Goal: Contribute content: Contribute content

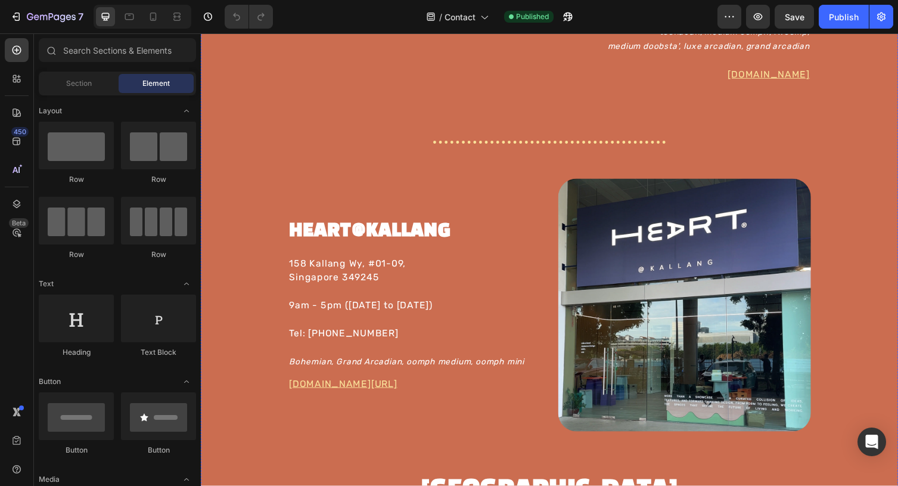
scroll to position [2305, 0]
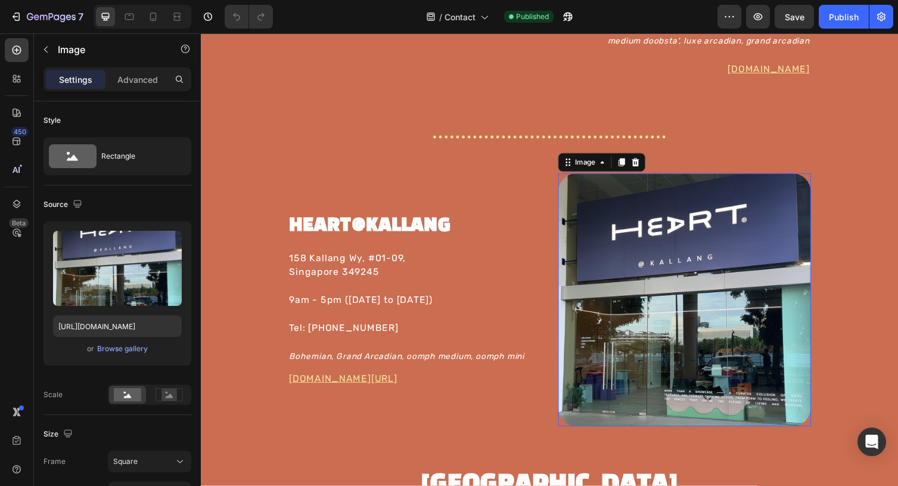
click at [739, 256] on img at bounding box center [697, 306] width 259 height 259
click at [121, 348] on div "Browse gallery" at bounding box center [122, 348] width 51 height 11
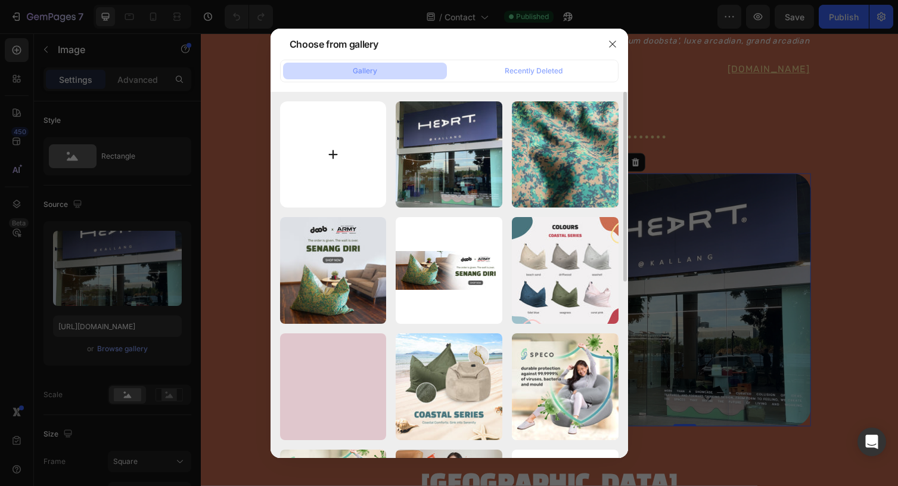
click at [334, 146] on input "file" at bounding box center [333, 154] width 107 height 107
type input "C:\fakepath\doob-retailers-heart-kallang-web.jpg"
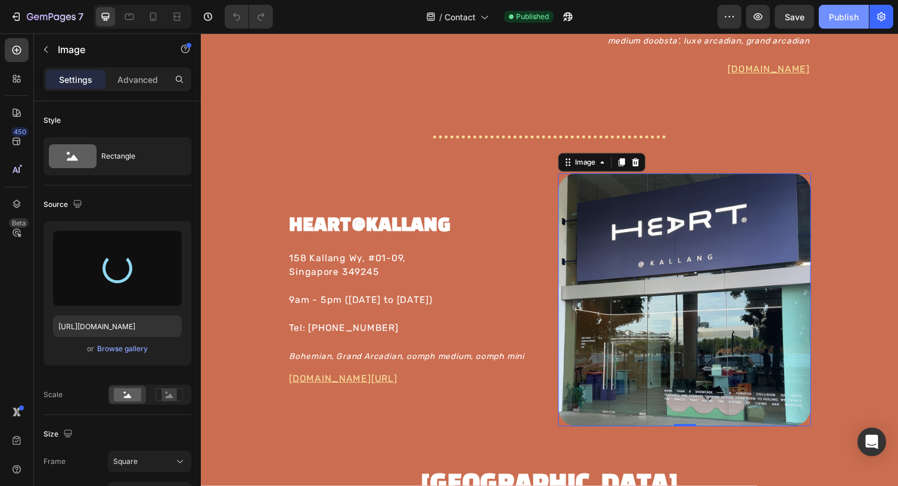
type input "https://cdn.shopify.com/s/files/1/0826/6478/4180/files/gempages_476949487982478…"
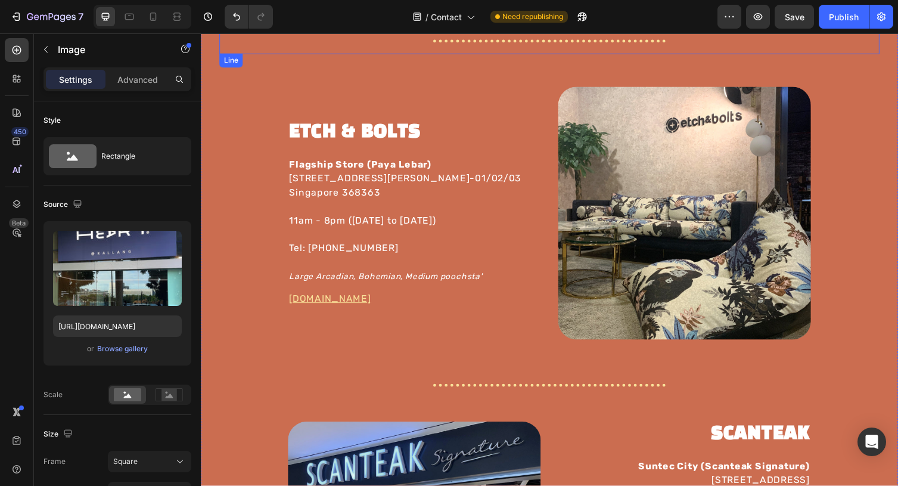
scroll to position [1529, 0]
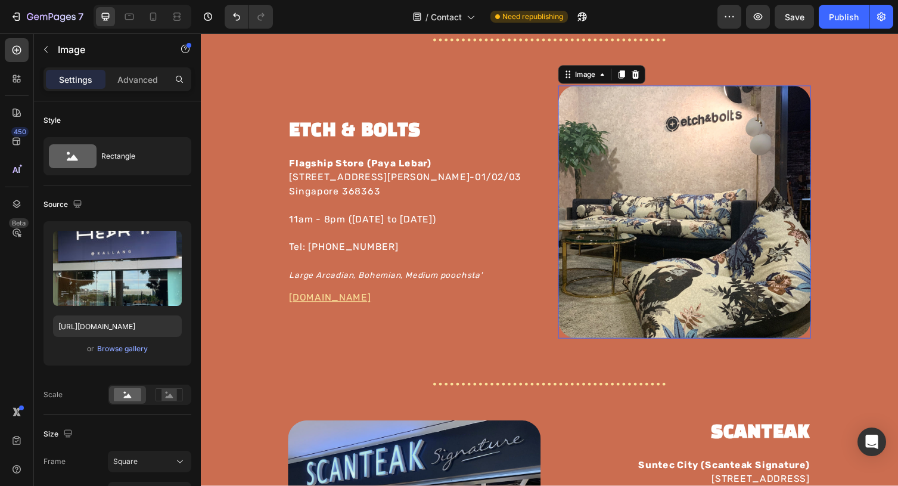
click at [679, 220] on img at bounding box center [697, 216] width 259 height 259
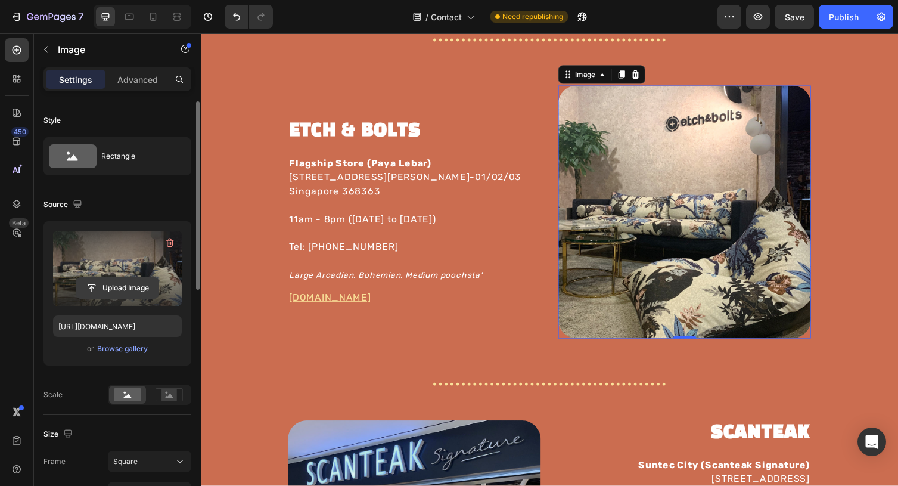
click at [131, 287] on input "file" at bounding box center [117, 288] width 82 height 20
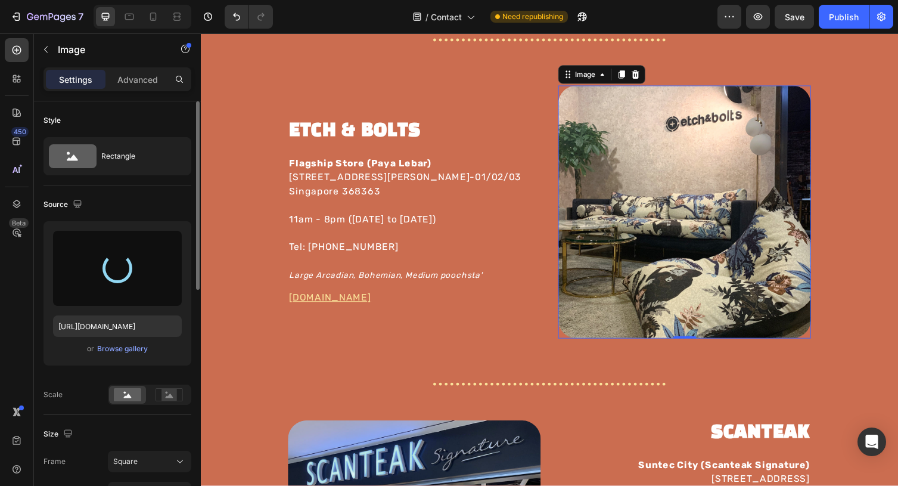
type input "https://cdn.shopify.com/s/files/1/0826/6478/4180/files/gempages_476949487982478…"
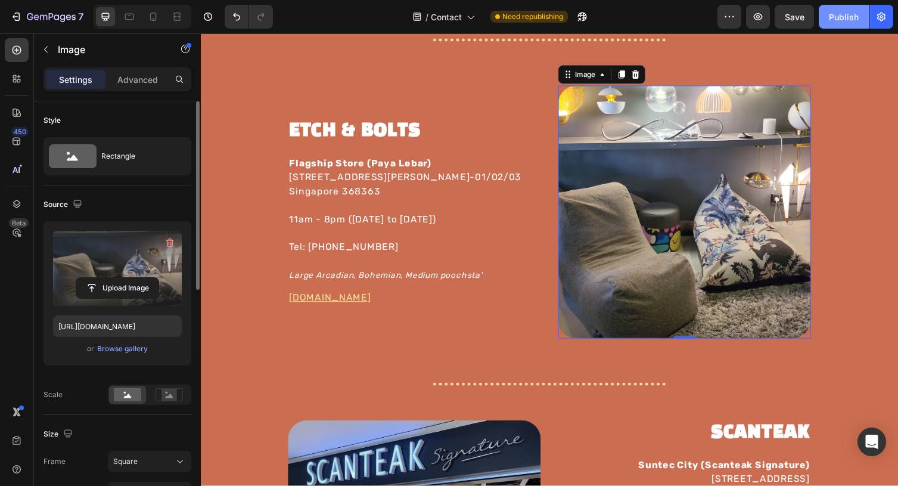
click at [844, 13] on div "Publish" at bounding box center [844, 17] width 30 height 13
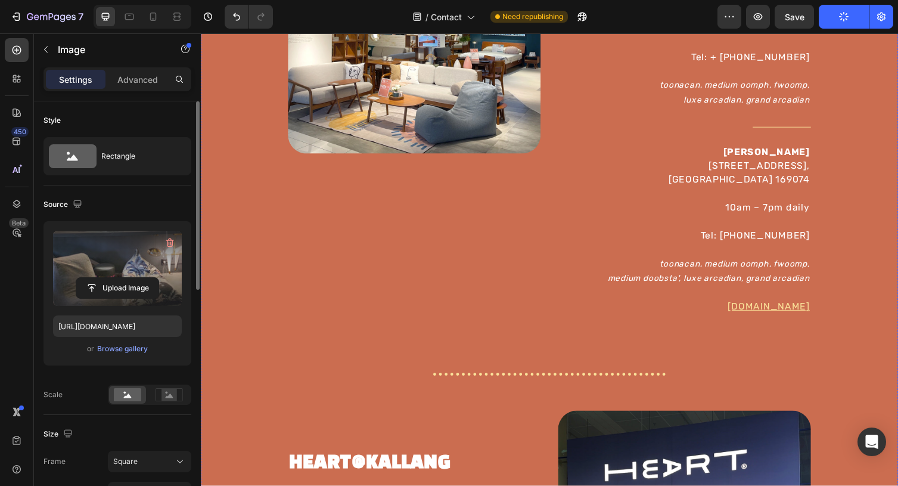
scroll to position [2063, 0]
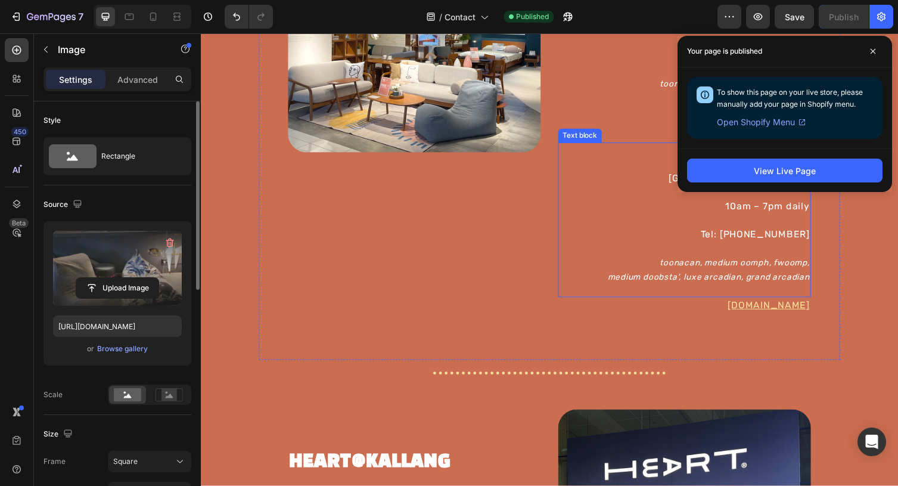
click at [565, 258] on div "Image SCANTEAK Heading Suntec City (Scanteak Signature) 3 Temasek Boulevard #02…" at bounding box center [559, 120] width 596 height 496
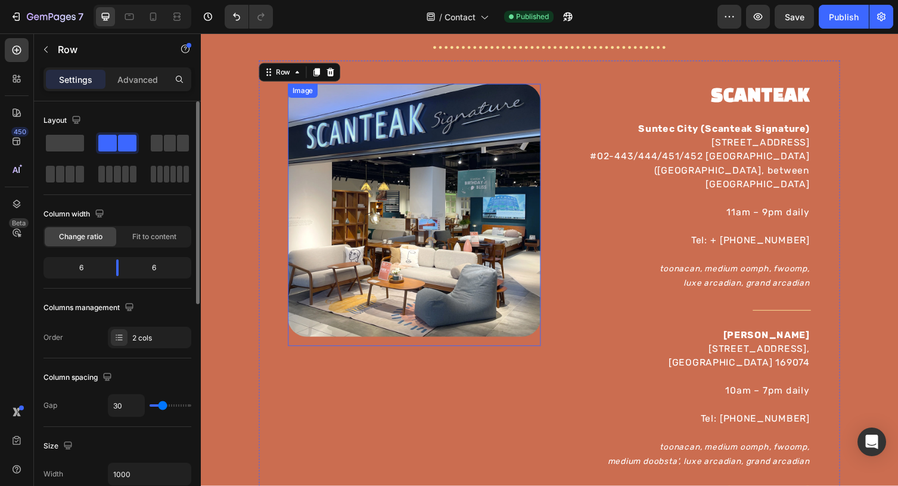
scroll to position [1873, 0]
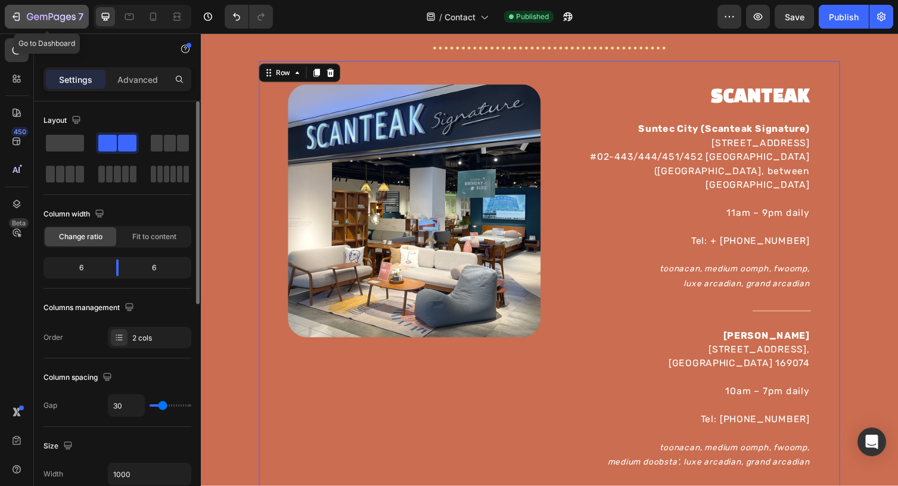
click at [54, 23] on div "7" at bounding box center [55, 17] width 57 height 14
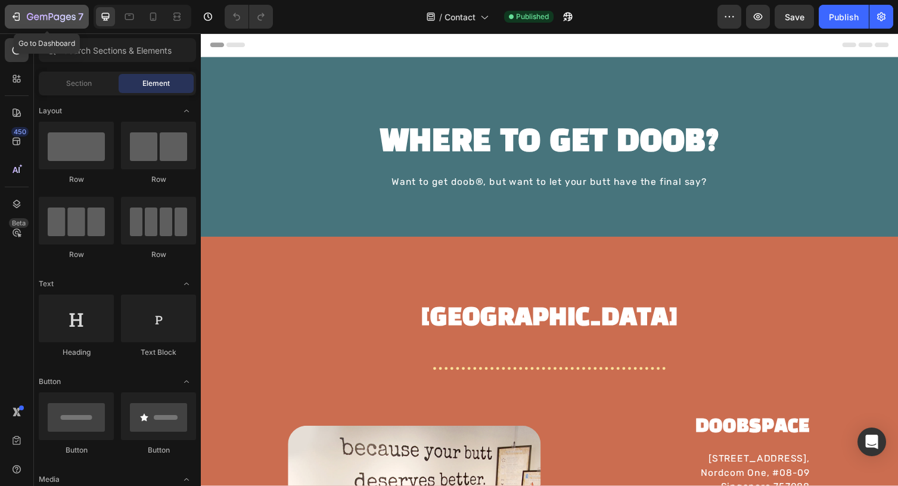
click at [34, 14] on icon "button" at bounding box center [51, 18] width 49 height 10
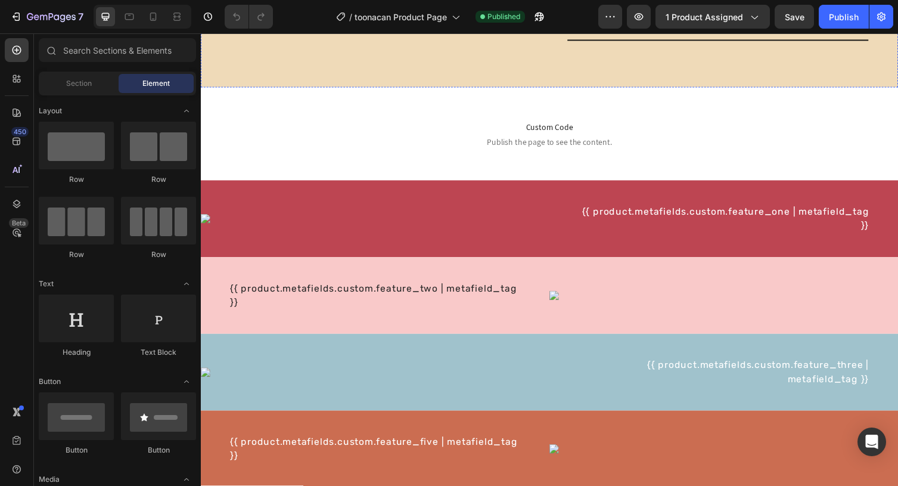
scroll to position [552, 0]
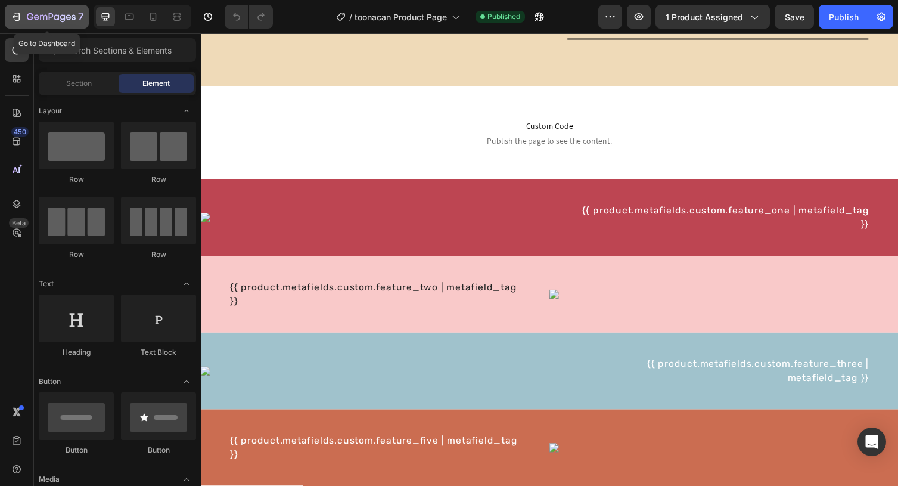
click at [34, 26] on button "7" at bounding box center [47, 17] width 84 height 24
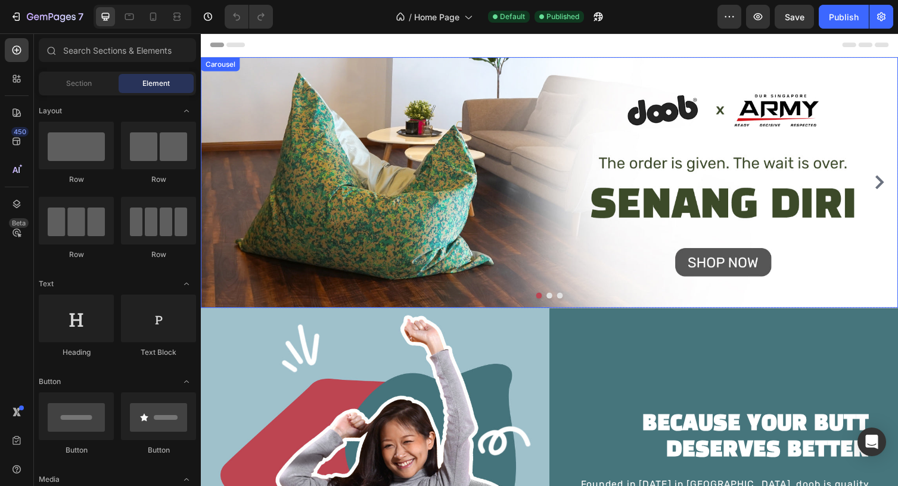
click at [898, 181] on icon "Carousel Next Arrow" at bounding box center [897, 186] width 14 height 14
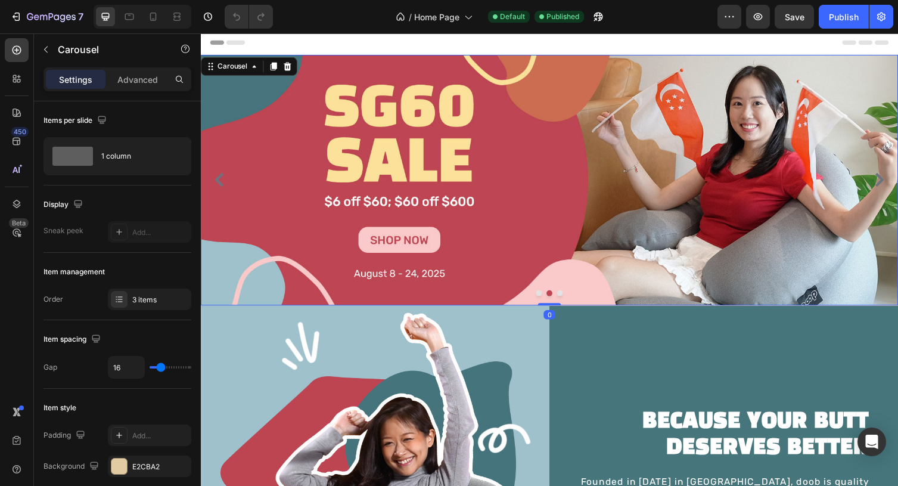
scroll to position [1, 0]
click at [845, 146] on div "Image" at bounding box center [558, 183] width 715 height 257
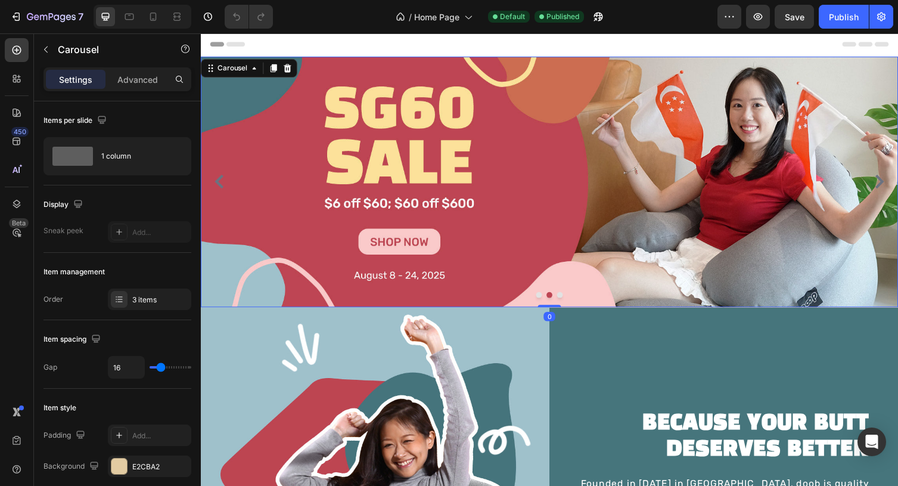
scroll to position [0, 0]
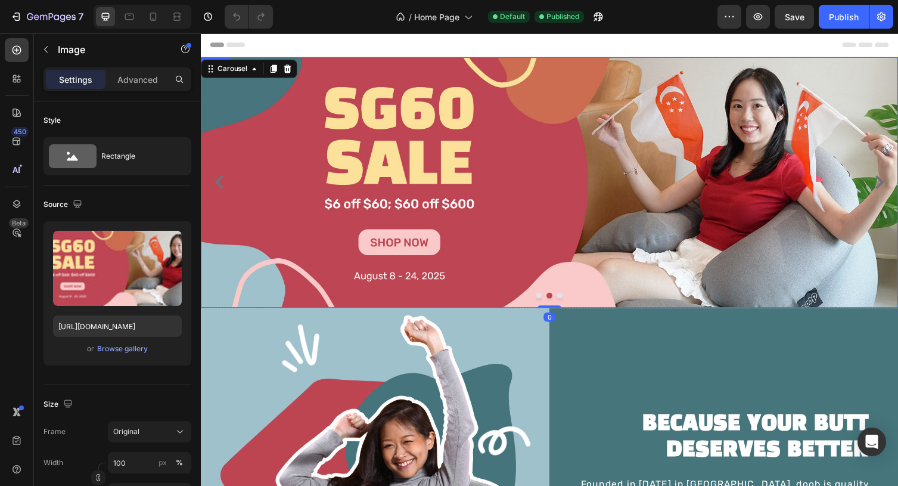
click at [636, 180] on img at bounding box center [558, 186] width 715 height 257
click at [215, 70] on icon at bounding box center [211, 70] width 10 height 10
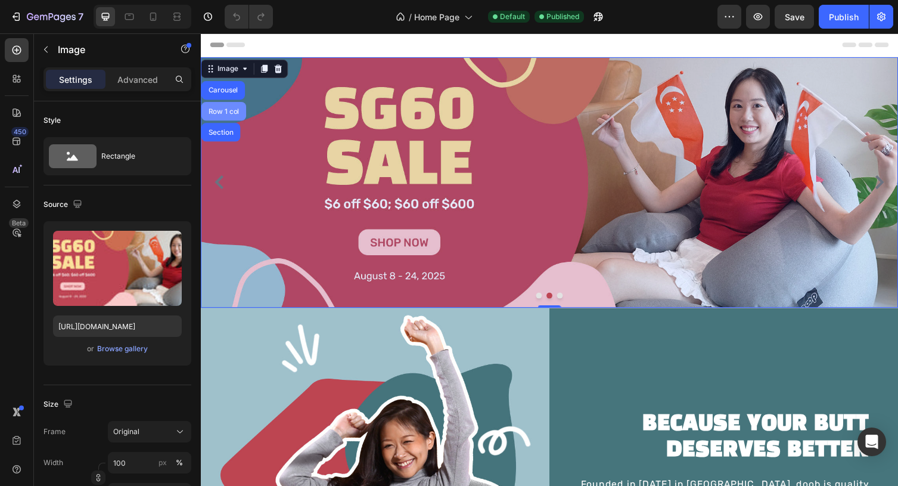
click at [223, 92] on div "Carousel" at bounding box center [223, 91] width 35 height 7
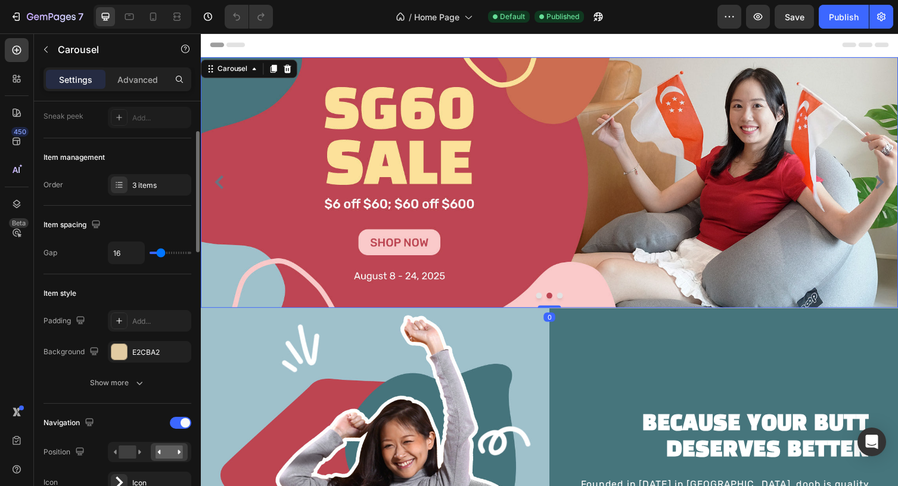
scroll to position [112, 0]
click at [154, 191] on div "3 items" at bounding box center [160, 187] width 56 height 11
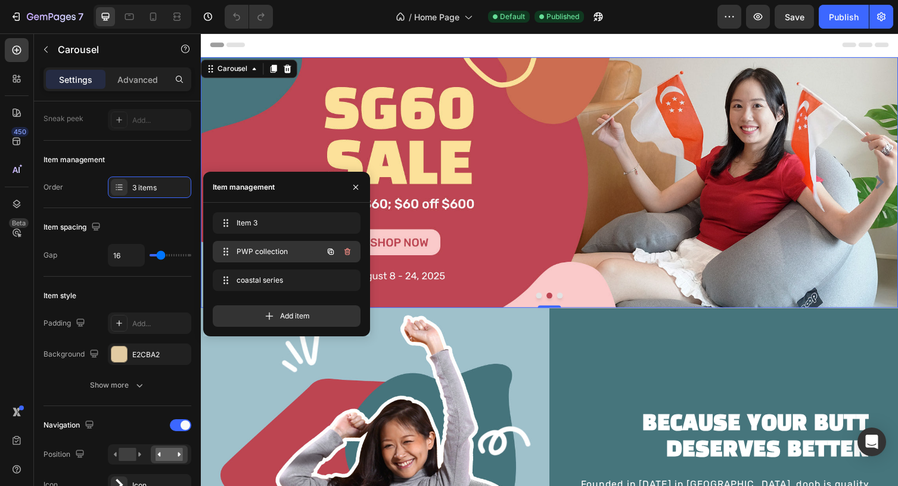
click at [283, 254] on span "PWP collection" at bounding box center [270, 251] width 67 height 11
click at [349, 249] on icon "button" at bounding box center [348, 251] width 6 height 7
click at [349, 249] on div "Delete" at bounding box center [340, 251] width 22 height 11
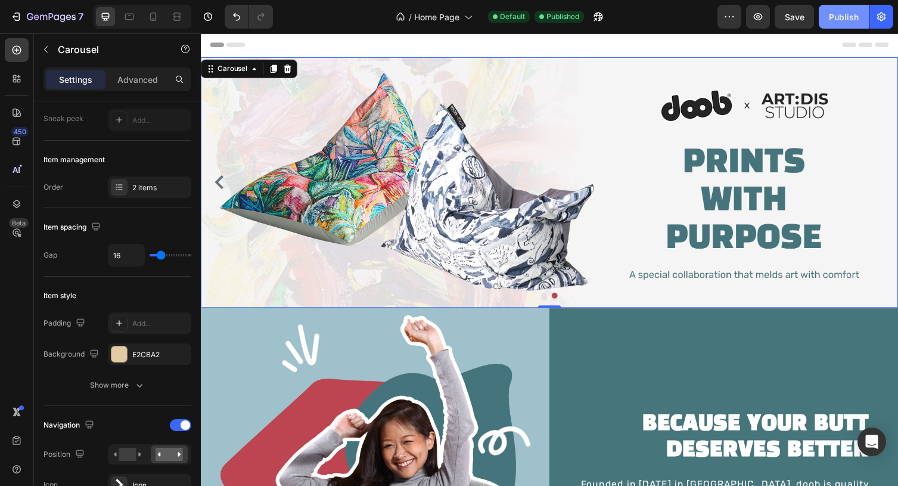
click at [850, 15] on div "Publish" at bounding box center [844, 17] width 30 height 13
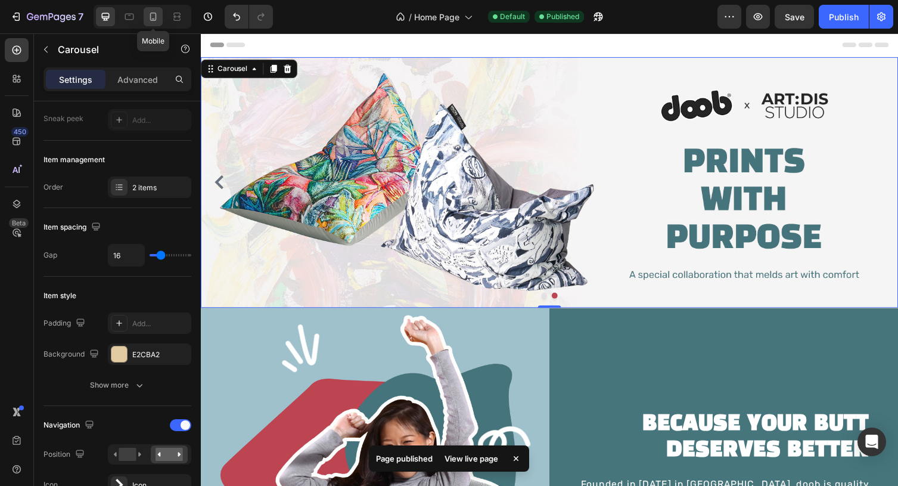
click at [158, 13] on icon at bounding box center [153, 17] width 12 height 12
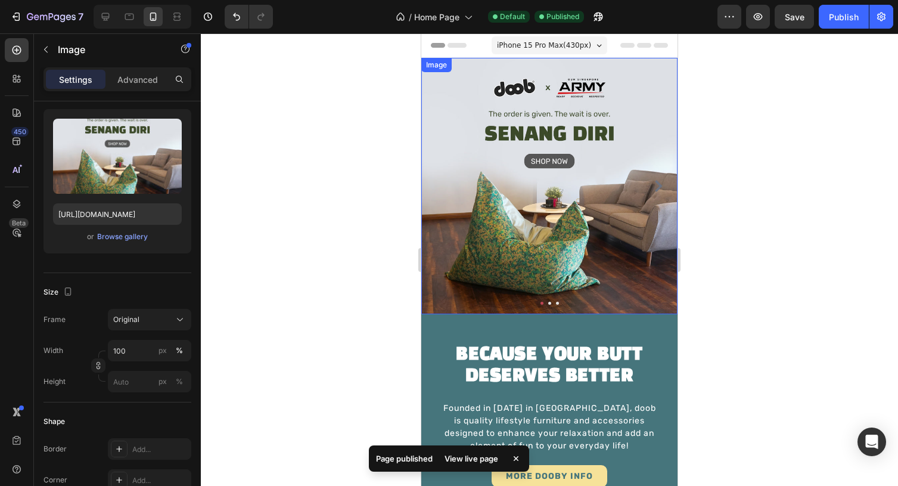
click at [565, 202] on img at bounding box center [550, 186] width 256 height 256
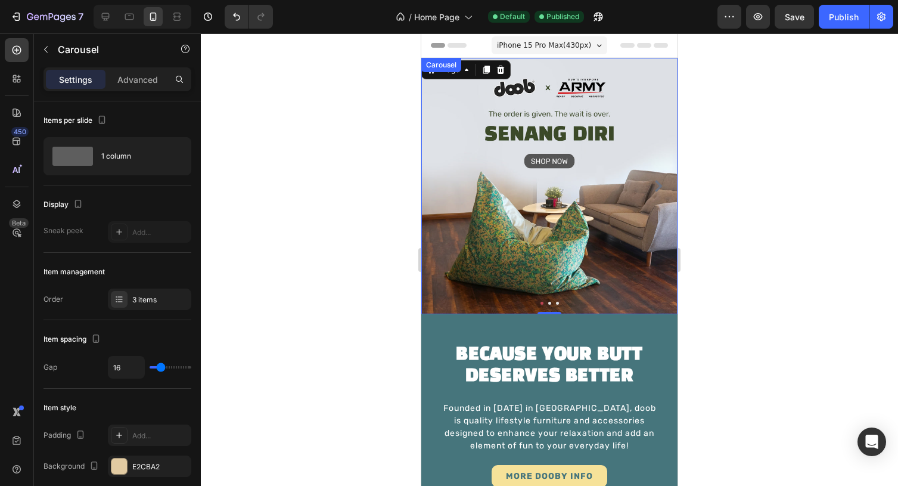
click at [664, 187] on icon "Carousel Next Arrow" at bounding box center [659, 186] width 12 height 12
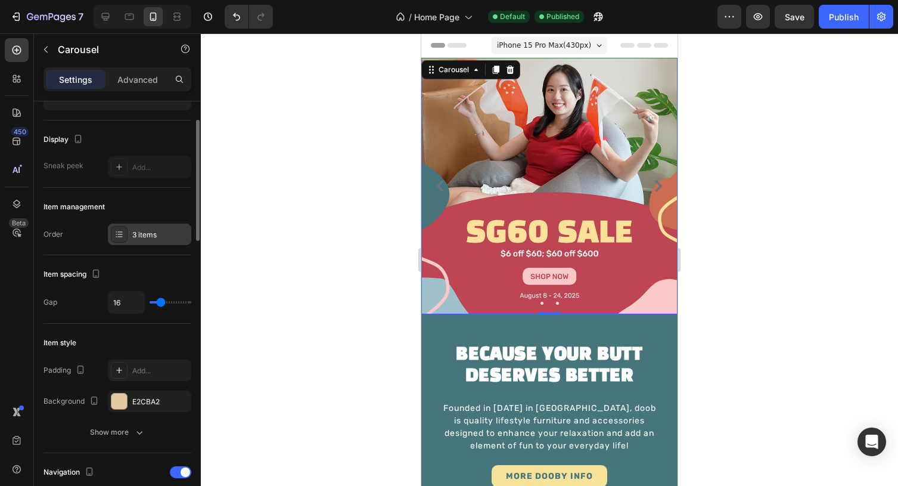
click at [150, 237] on div "3 items" at bounding box center [160, 235] width 56 height 11
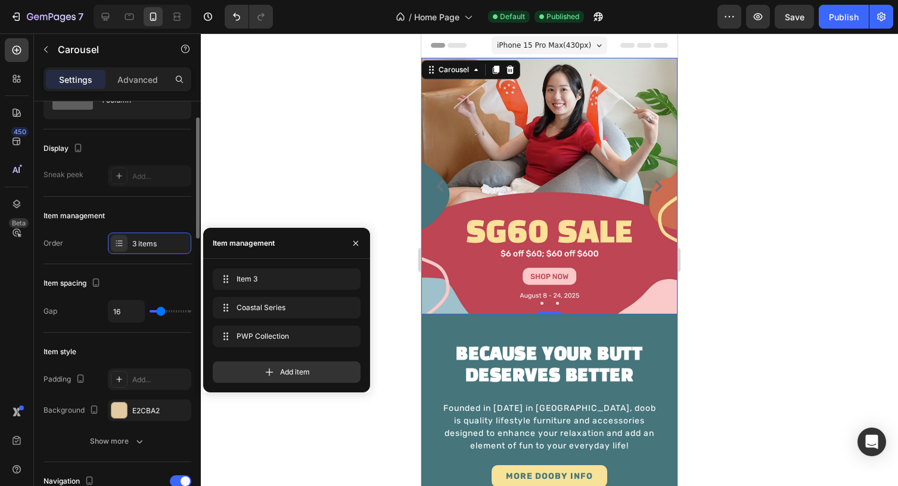
scroll to position [55, 0]
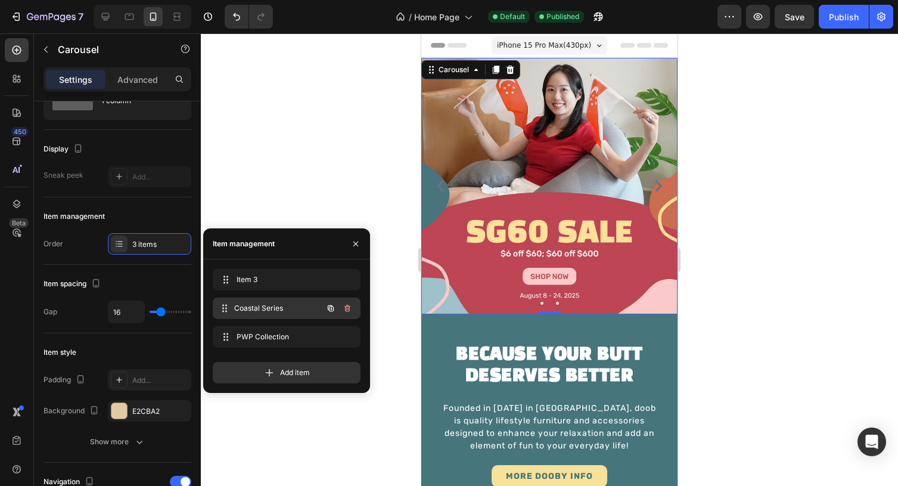
click at [253, 317] on div "Coastal Series Coastal Series" at bounding box center [287, 308] width 148 height 21
click at [258, 333] on span "PWP Collection" at bounding box center [278, 336] width 88 height 11
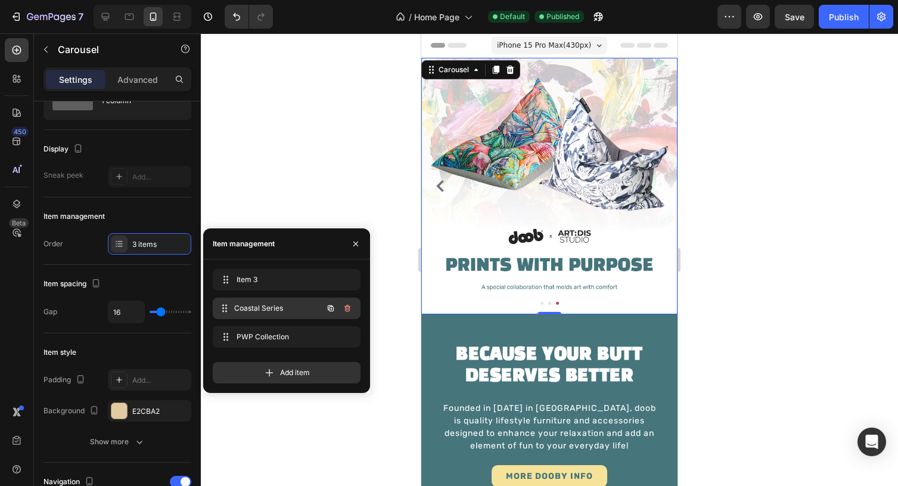
click at [262, 308] on span "Coastal Series" at bounding box center [278, 308] width 88 height 11
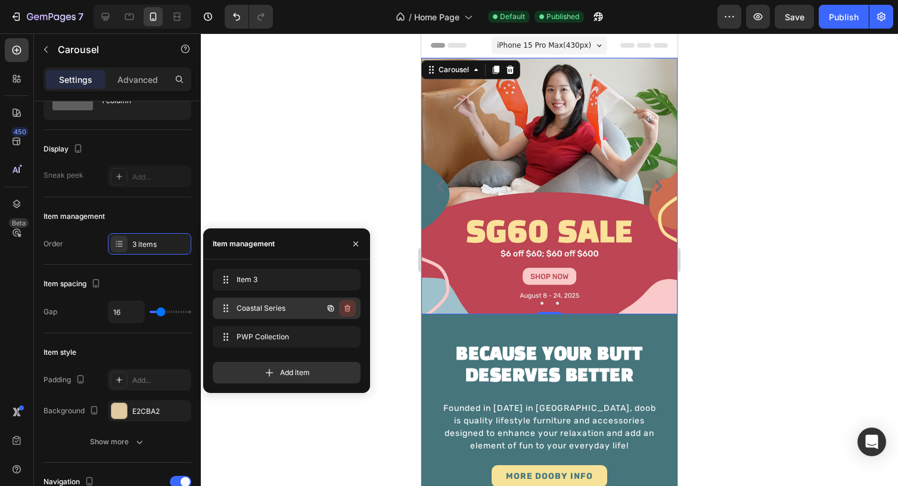
click at [345, 309] on icon "button" at bounding box center [348, 308] width 6 height 7
click at [346, 305] on div "Delete" at bounding box center [340, 308] width 22 height 11
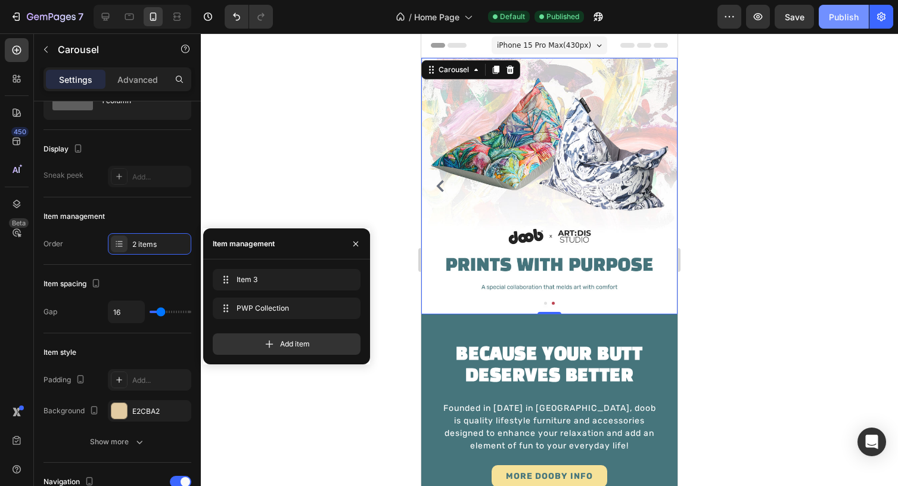
click at [851, 15] on div "Publish" at bounding box center [844, 17] width 30 height 13
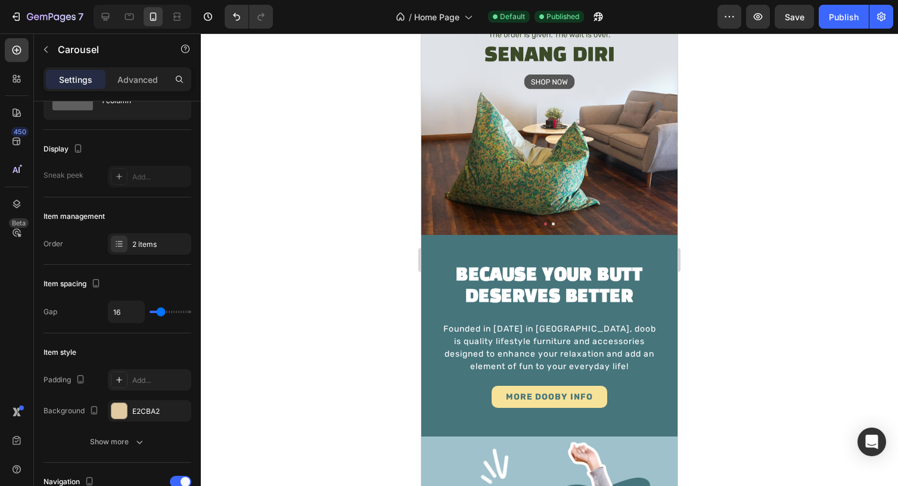
scroll to position [0, 0]
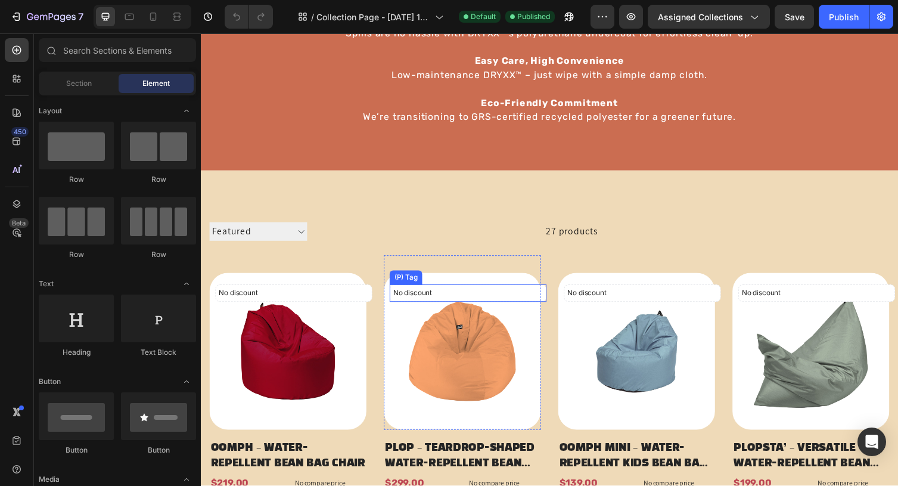
scroll to position [187, 0]
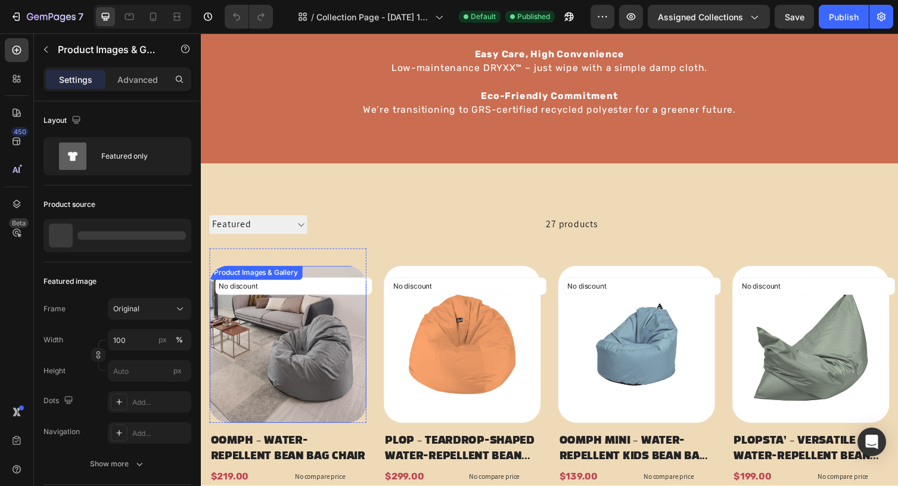
click at [370, 333] on img at bounding box center [290, 352] width 161 height 161
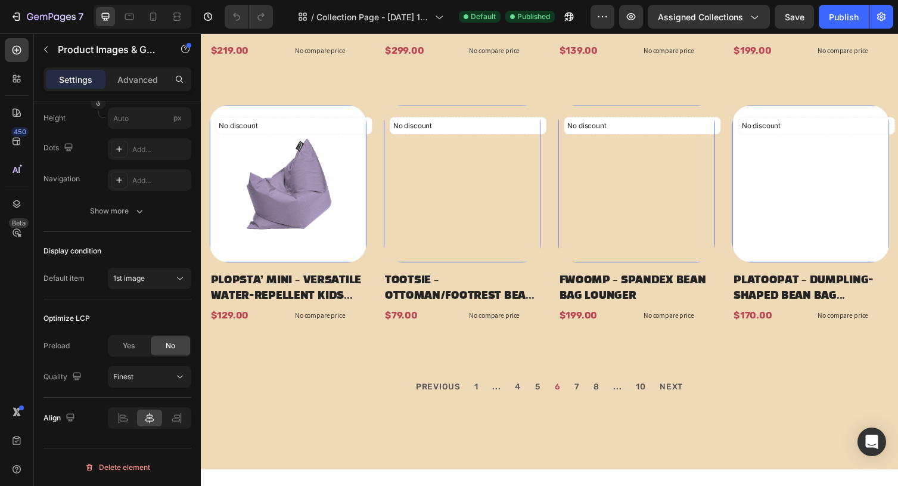
scroll to position [621, 0]
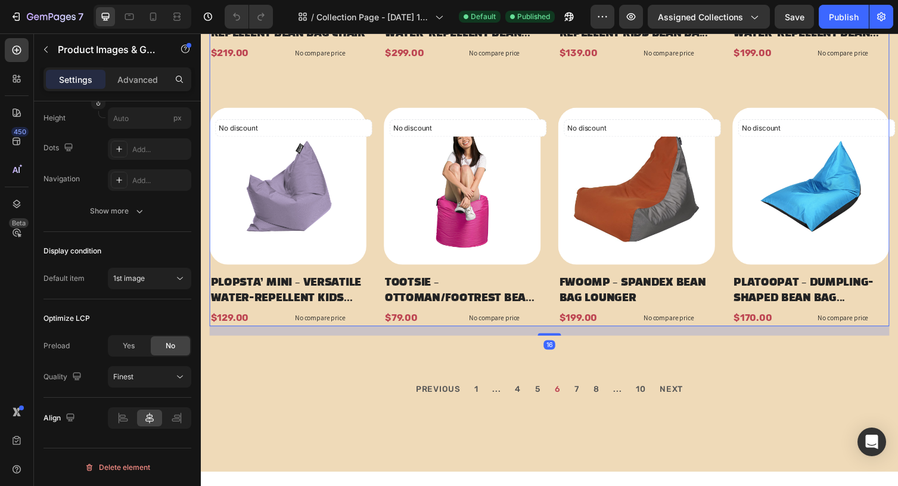
click at [377, 284] on div "No discount Not be displayed when published (P) Tag Product Images & Gallery Ro…" at bounding box center [559, 77] width 698 height 514
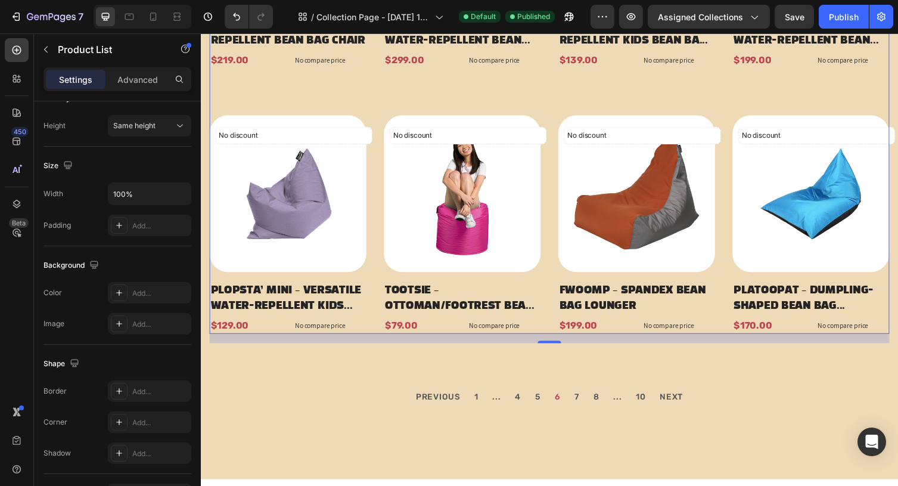
scroll to position [715, 0]
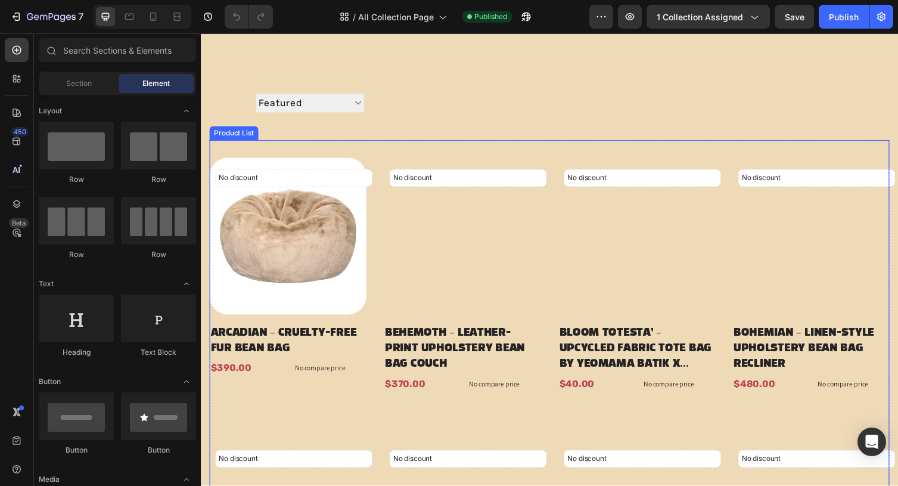
scroll to position [199, 0]
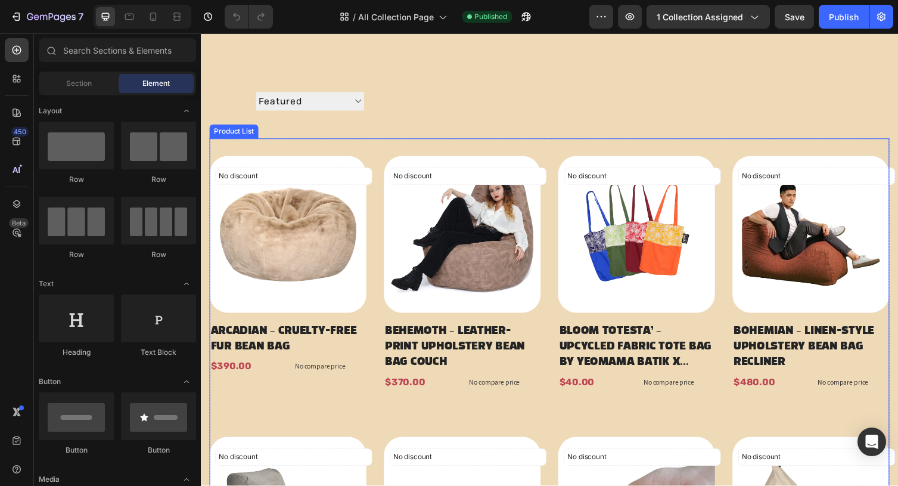
click at [379, 240] on div "No discount Not be displayed when published (P) Tag Product Images & Gallery Ro…" at bounding box center [559, 406] width 698 height 530
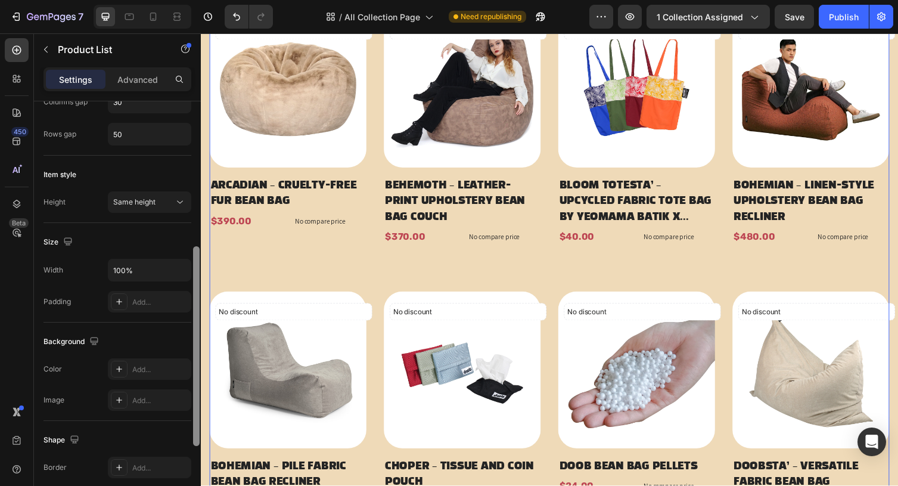
scroll to position [305, 0]
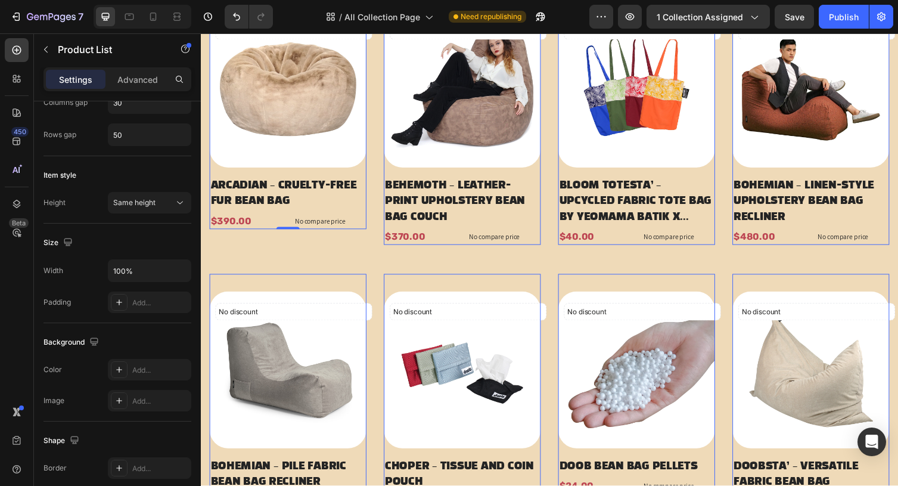
click at [361, 175] on div "No discount Not be displayed when published (P) Tag Product Images & Gallery Ro…" at bounding box center [290, 113] width 161 height 242
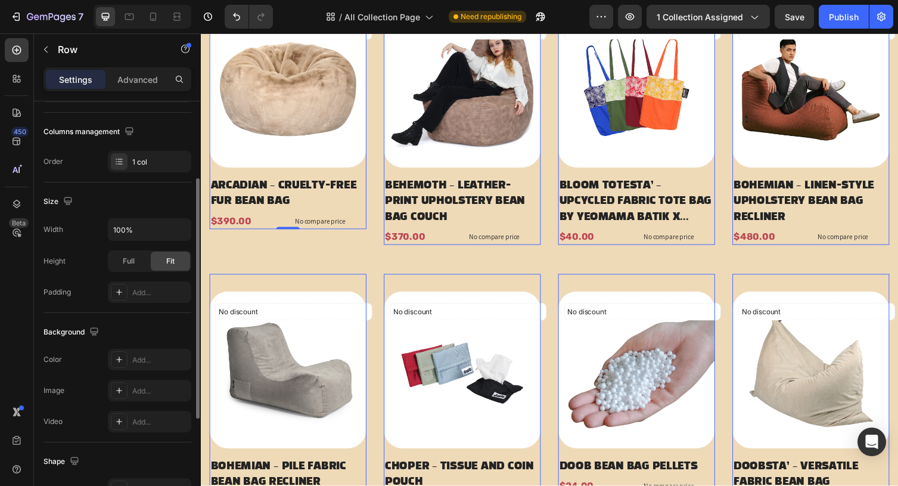
scroll to position [193, 0]
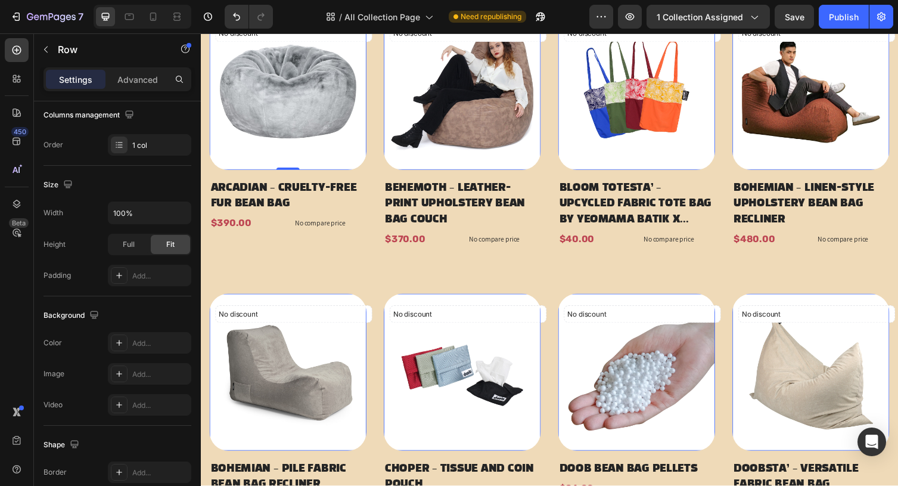
click at [326, 147] on img at bounding box center [290, 93] width 161 height 161
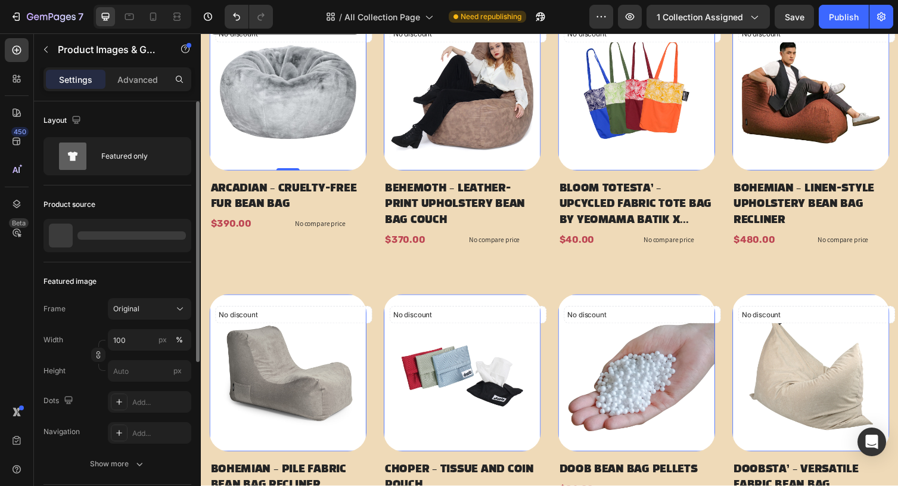
scroll to position [345, 0]
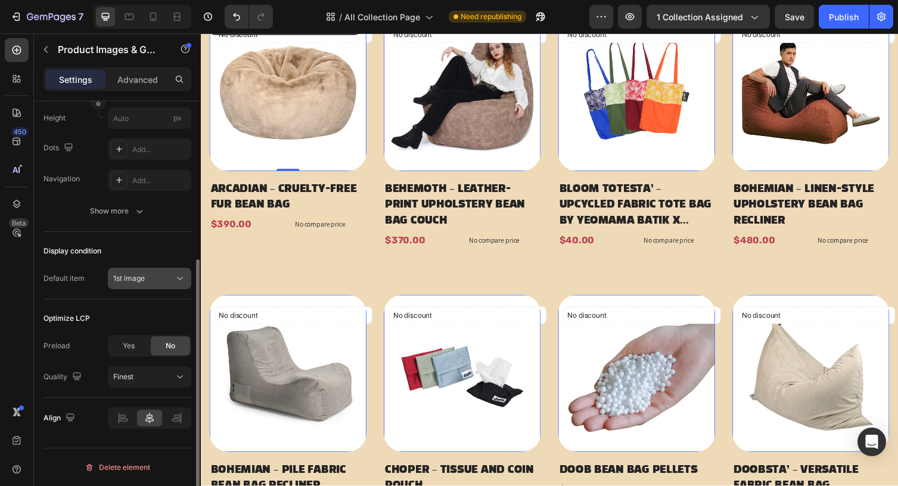
click at [153, 278] on div "1st image" at bounding box center [143, 278] width 61 height 11
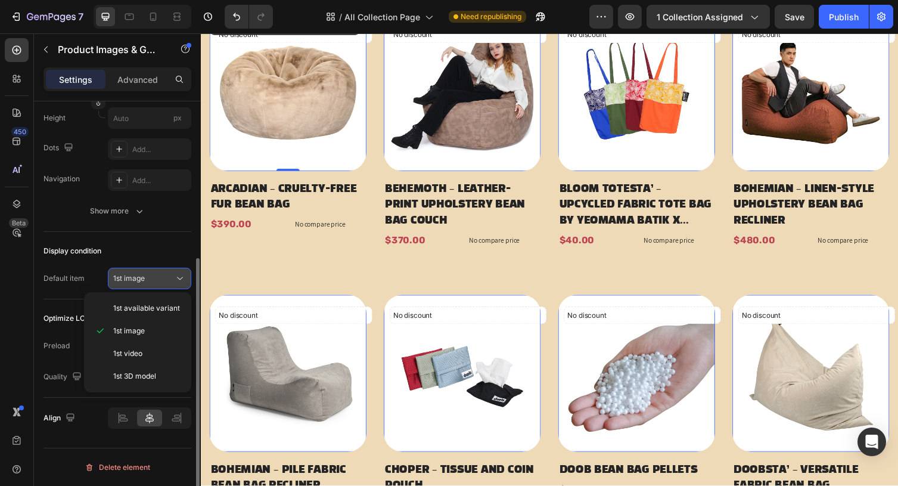
scroll to position [252, 0]
click at [153, 279] on div "1st image" at bounding box center [143, 279] width 61 height 11
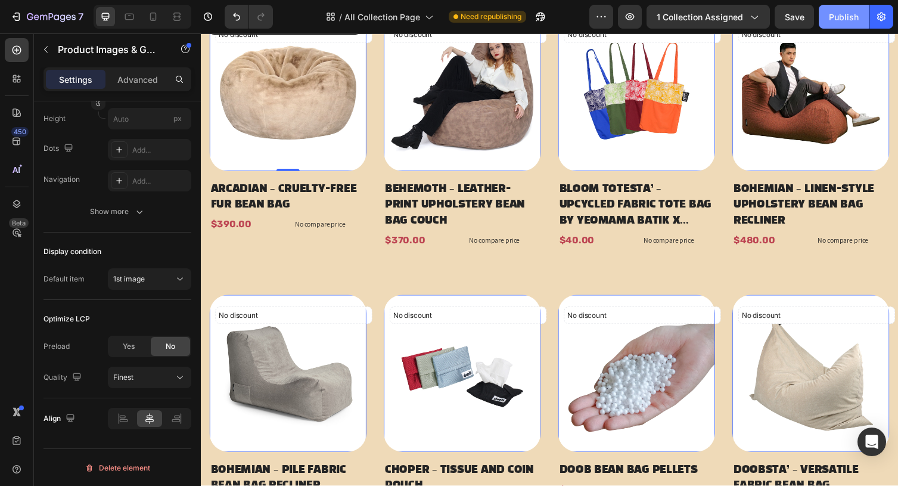
click at [822, 17] on button "Publish" at bounding box center [844, 17] width 50 height 24
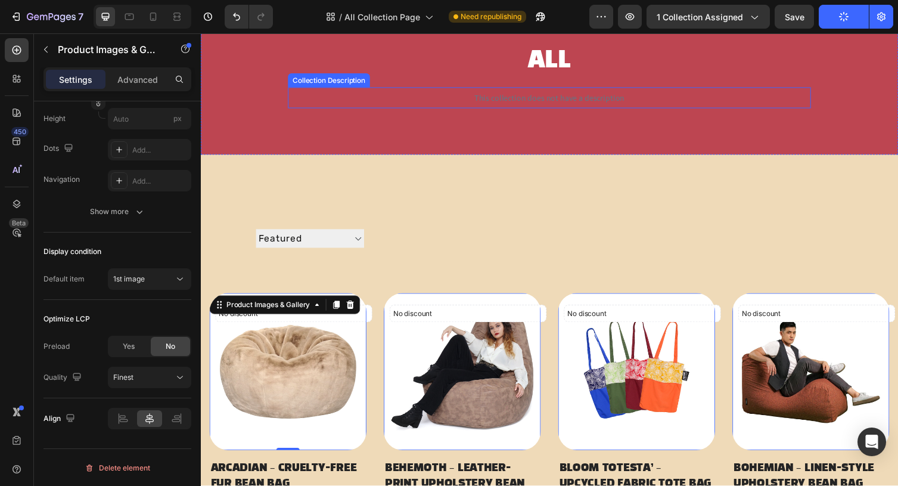
scroll to position [0, 0]
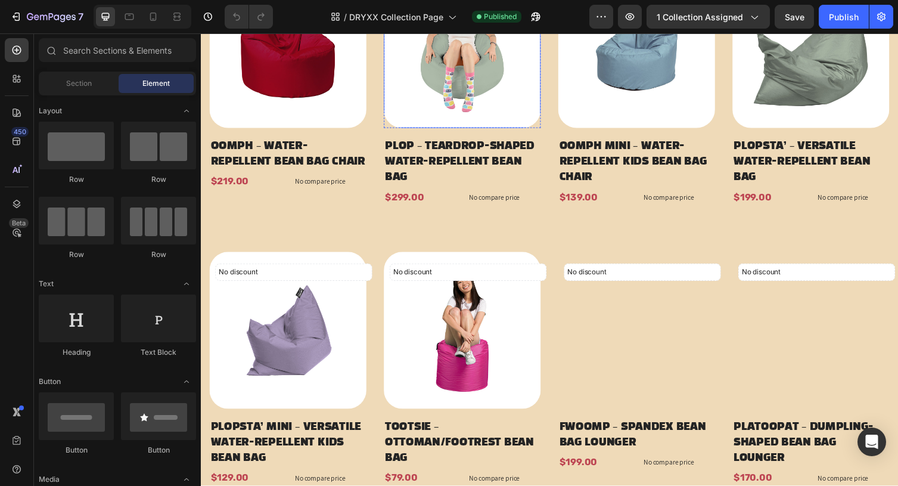
scroll to position [461, 0]
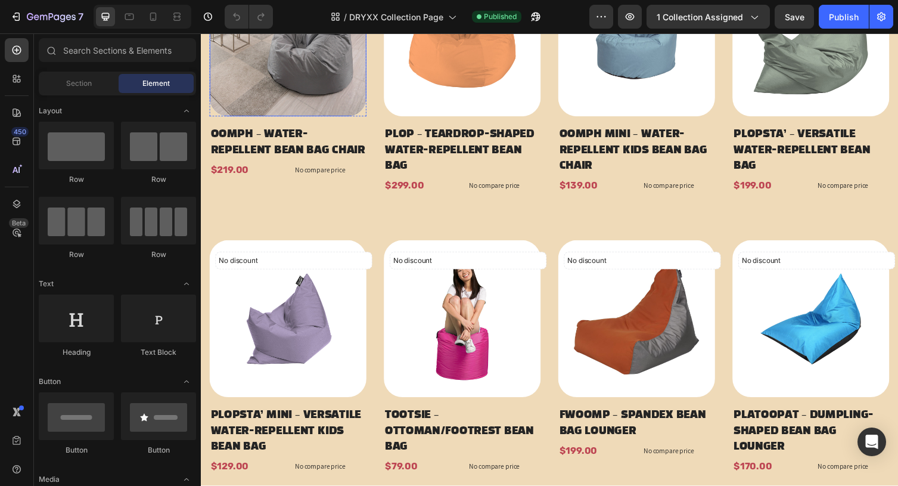
click at [356, 105] on img at bounding box center [290, 38] width 161 height 161
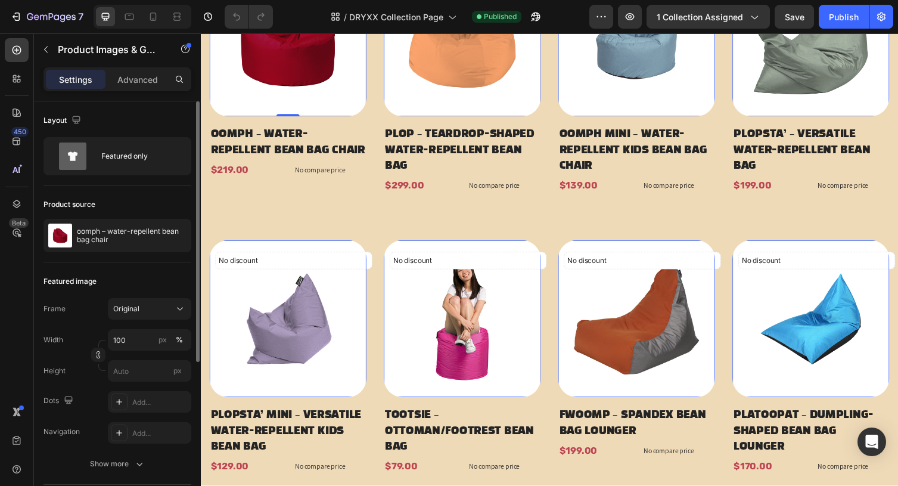
scroll to position [253, 0]
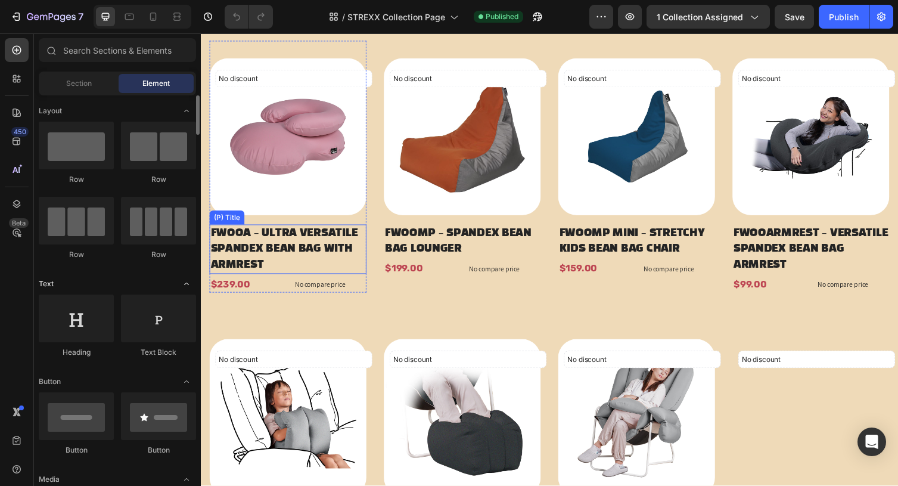
scroll to position [304, 0]
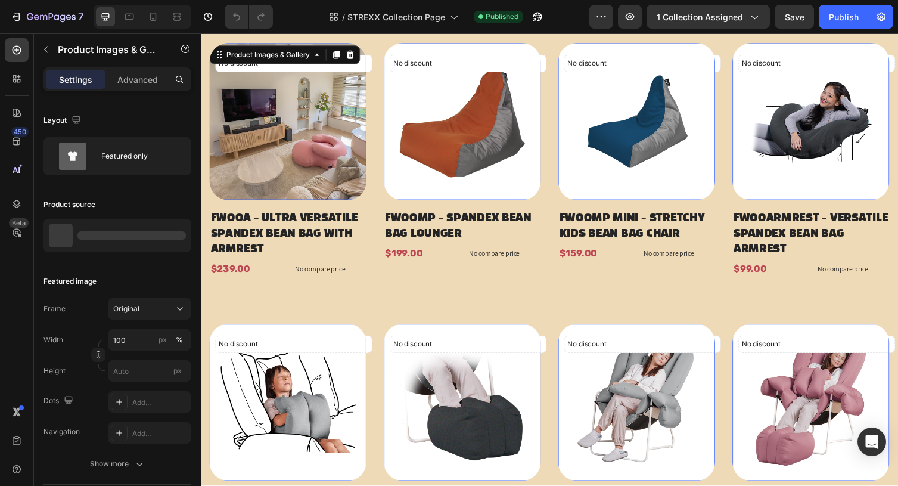
click at [274, 141] on img at bounding box center [290, 124] width 161 height 161
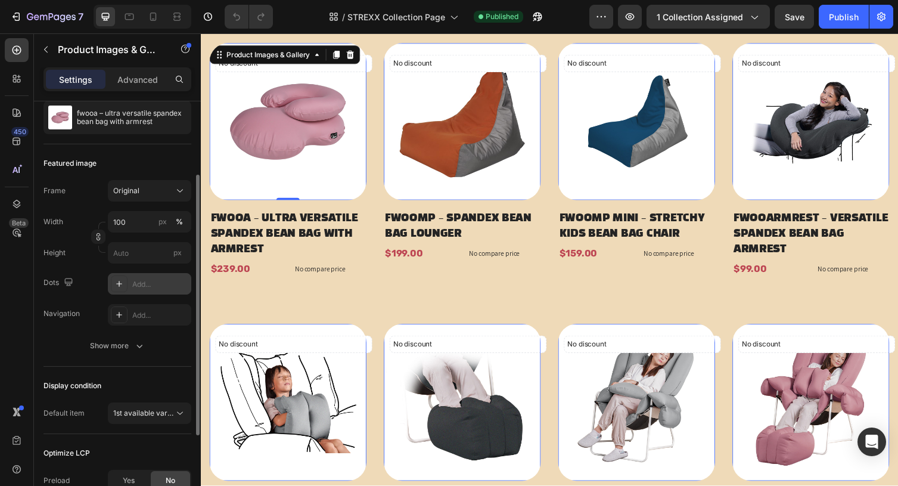
scroll to position [253, 0]
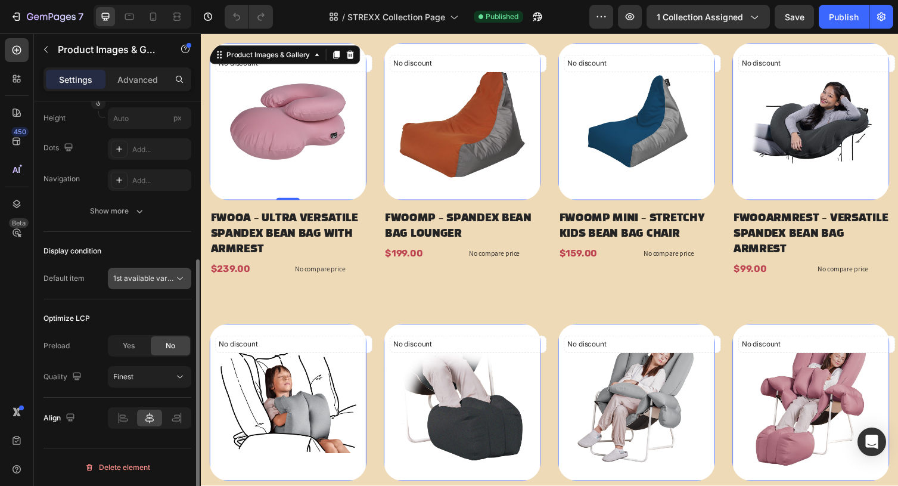
click at [164, 286] on button "1st available variant" at bounding box center [149, 278] width 83 height 21
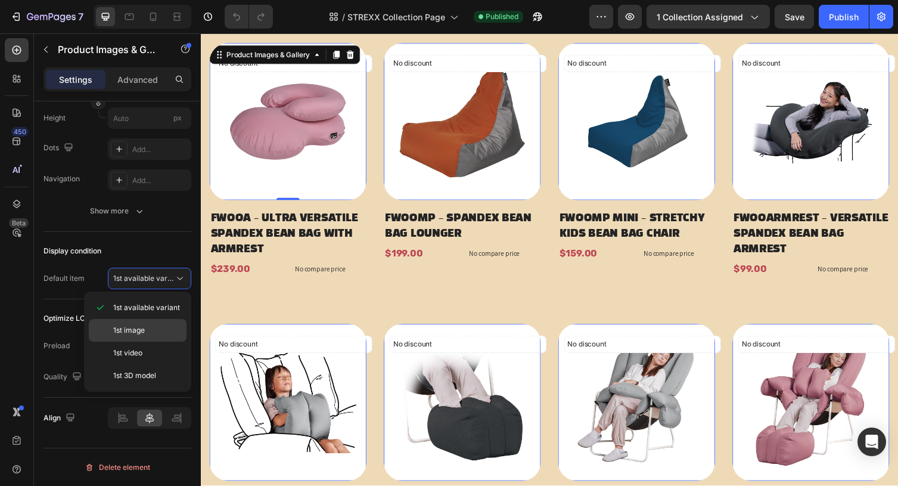
click at [148, 342] on div "1st image" at bounding box center [138, 353] width 98 height 23
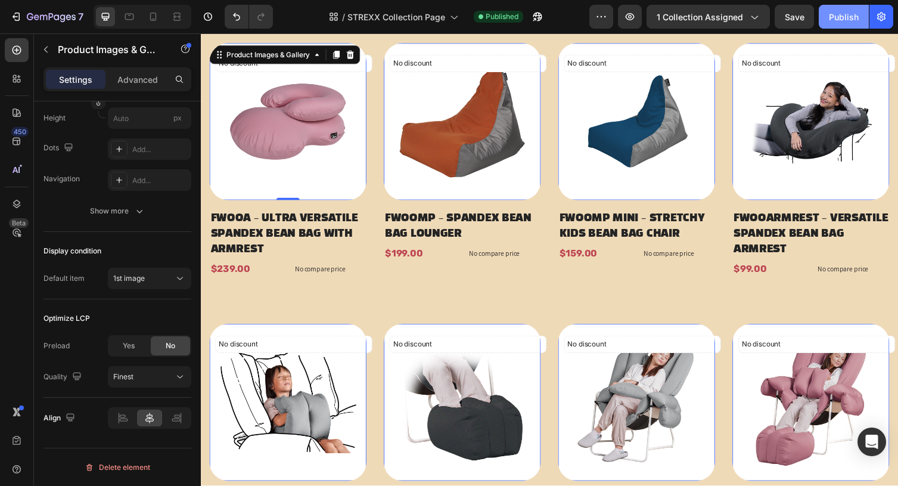
click at [841, 19] on div "Publish" at bounding box center [844, 17] width 30 height 13
click at [631, 15] on icon "button" at bounding box center [630, 16] width 9 height 7
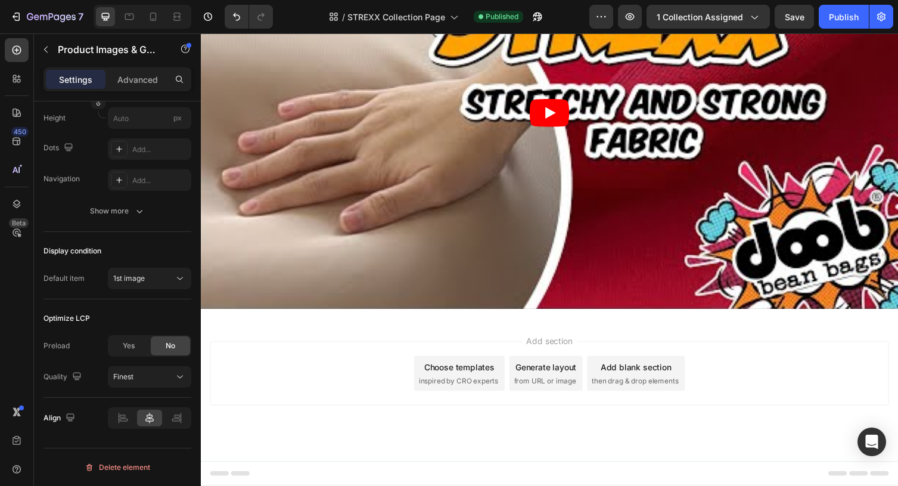
scroll to position [0, 0]
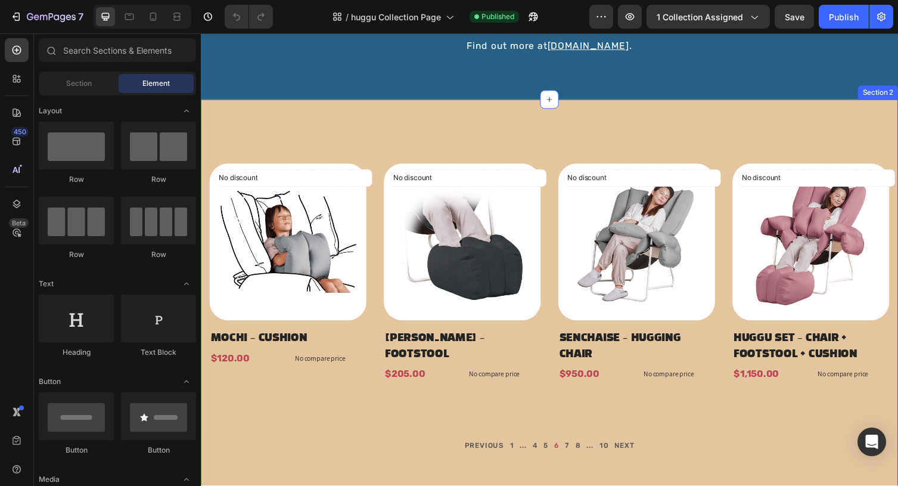
scroll to position [172, 0]
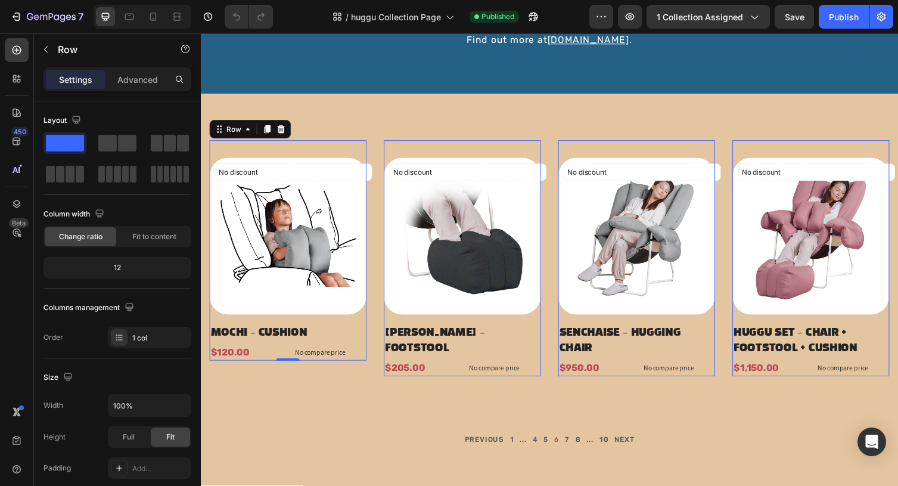
click at [356, 331] on div "No discount Not be displayed when published (P) Tag Product Images & Gallery Ro…" at bounding box center [290, 256] width 161 height 226
click at [113, 338] on div at bounding box center [119, 337] width 17 height 17
click at [178, 312] on div "Columns management" at bounding box center [118, 307] width 148 height 19
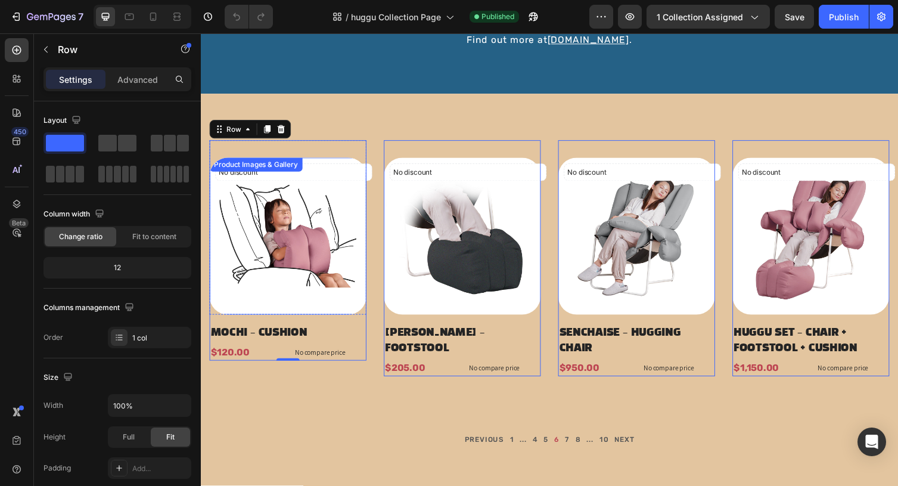
click at [267, 261] on img at bounding box center [290, 241] width 161 height 161
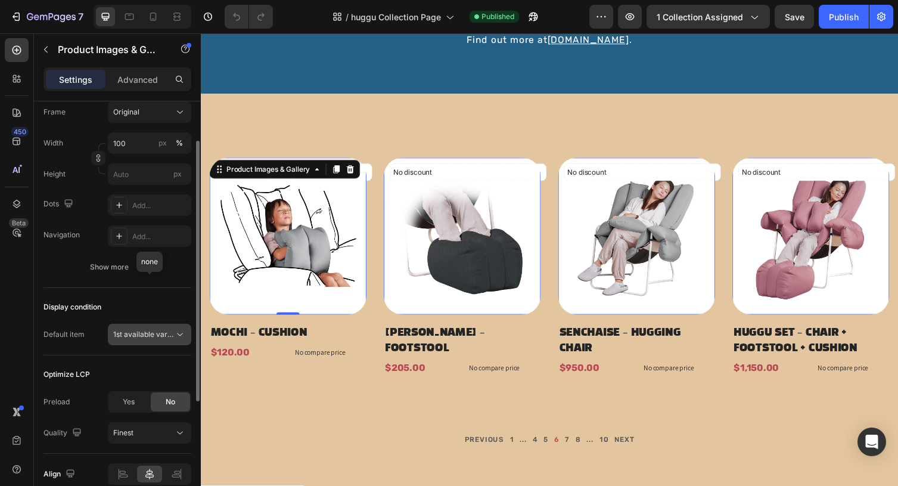
scroll to position [253, 0]
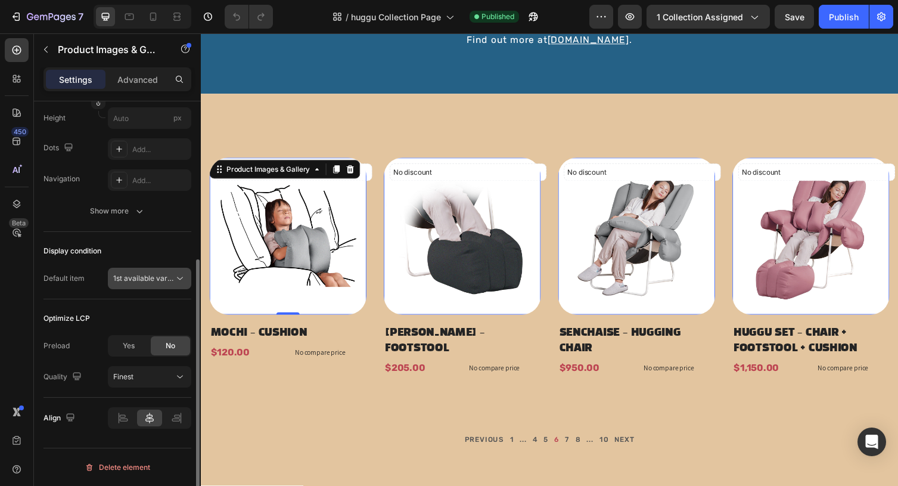
click at [154, 278] on span "1st available variant" at bounding box center [146, 278] width 67 height 9
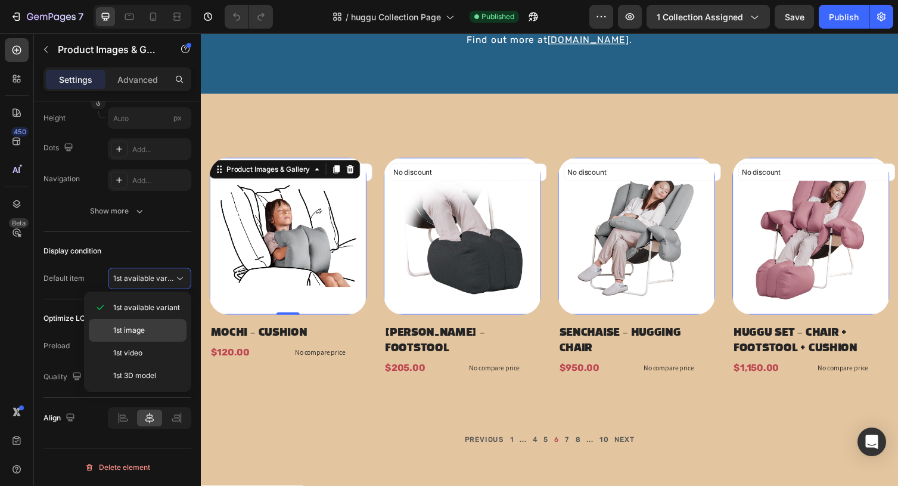
click at [163, 342] on div "1st image" at bounding box center [138, 353] width 98 height 23
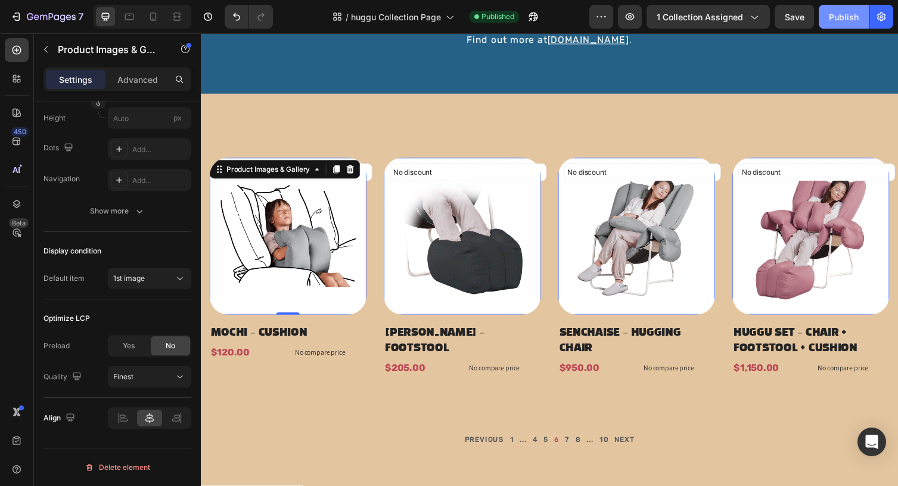
click at [831, 18] on div "Publish" at bounding box center [844, 17] width 30 height 13
